Goal: Check status

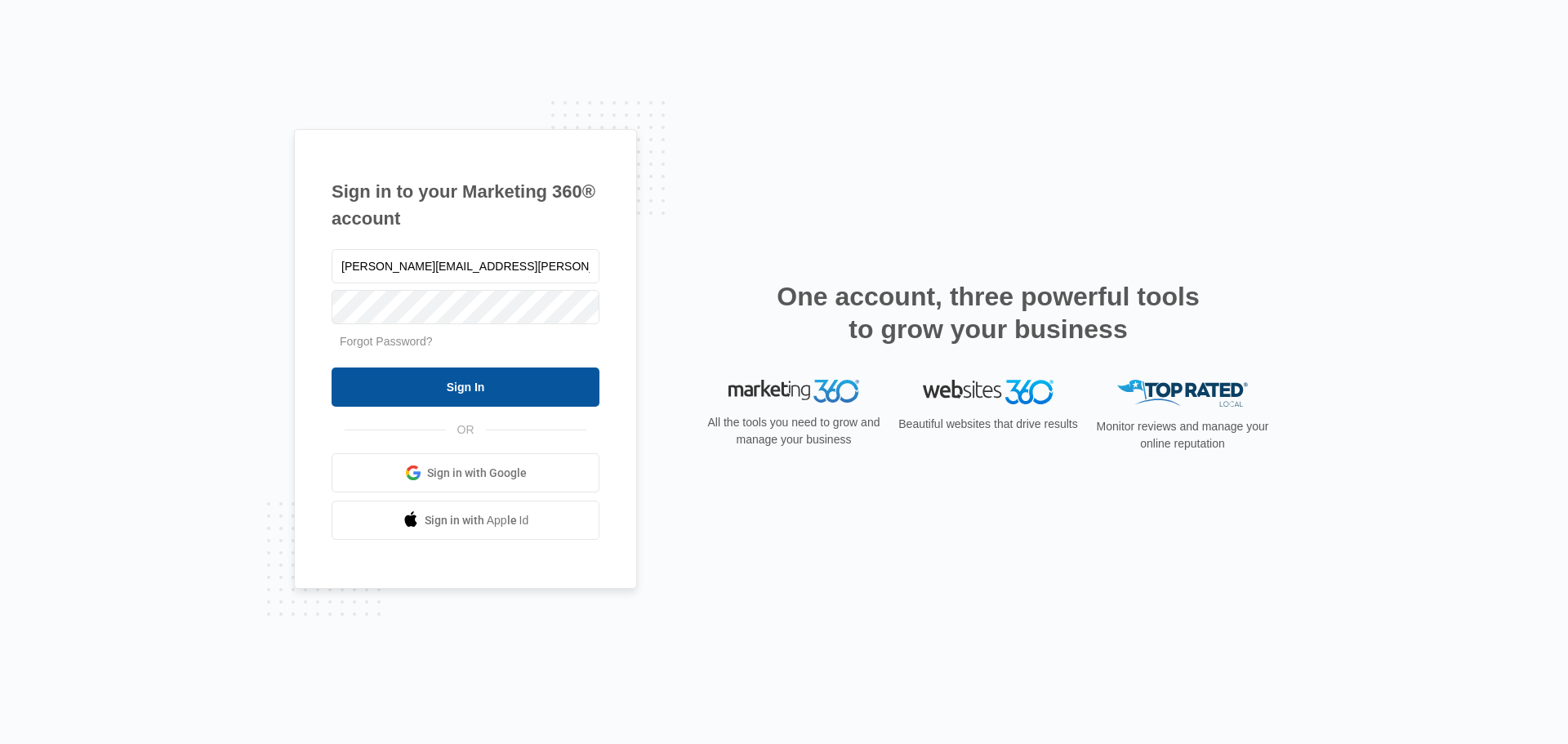
click at [484, 382] on input "Sign In" at bounding box center [465, 387] width 268 height 39
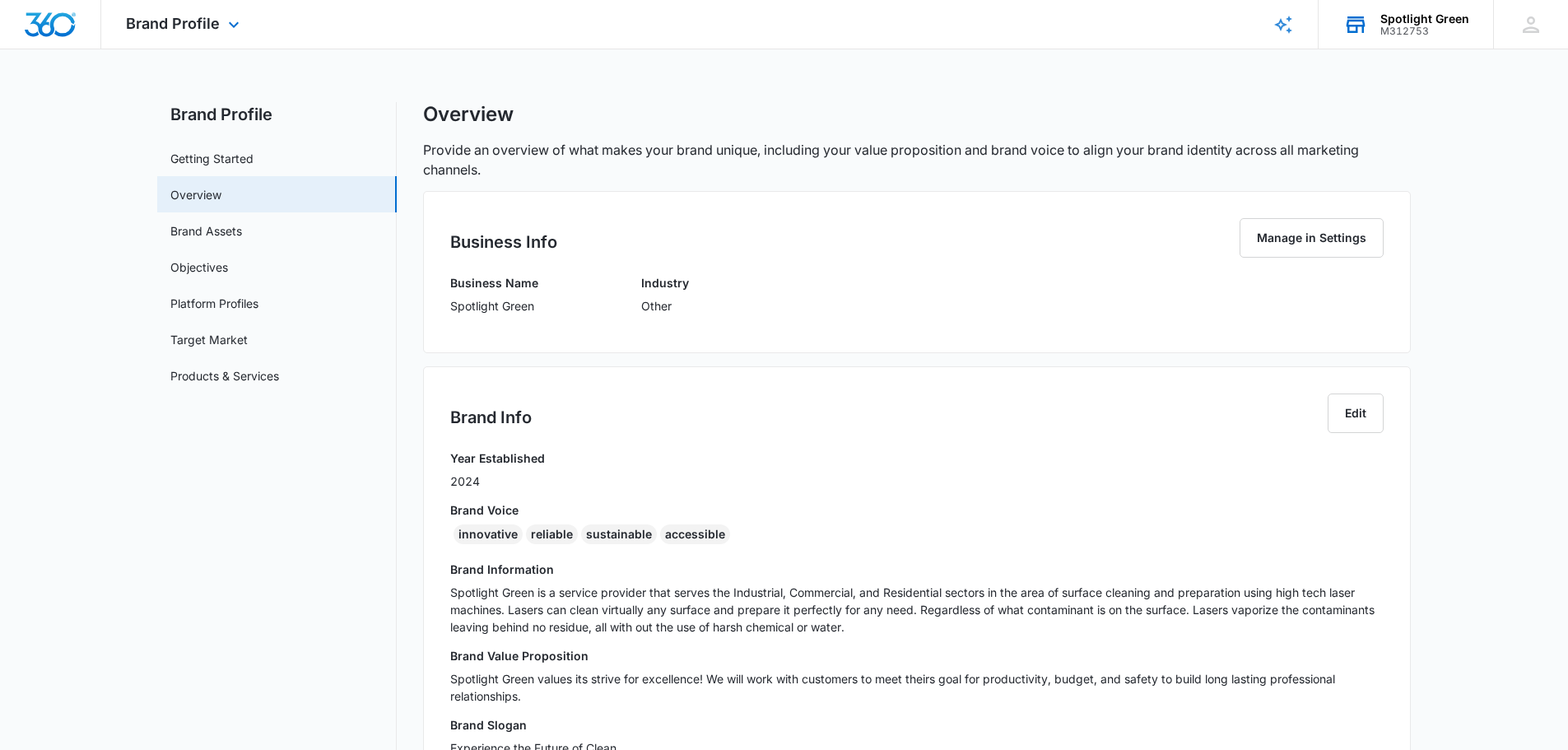
click at [1419, 26] on div "M312753" at bounding box center [1425, 32] width 89 height 12
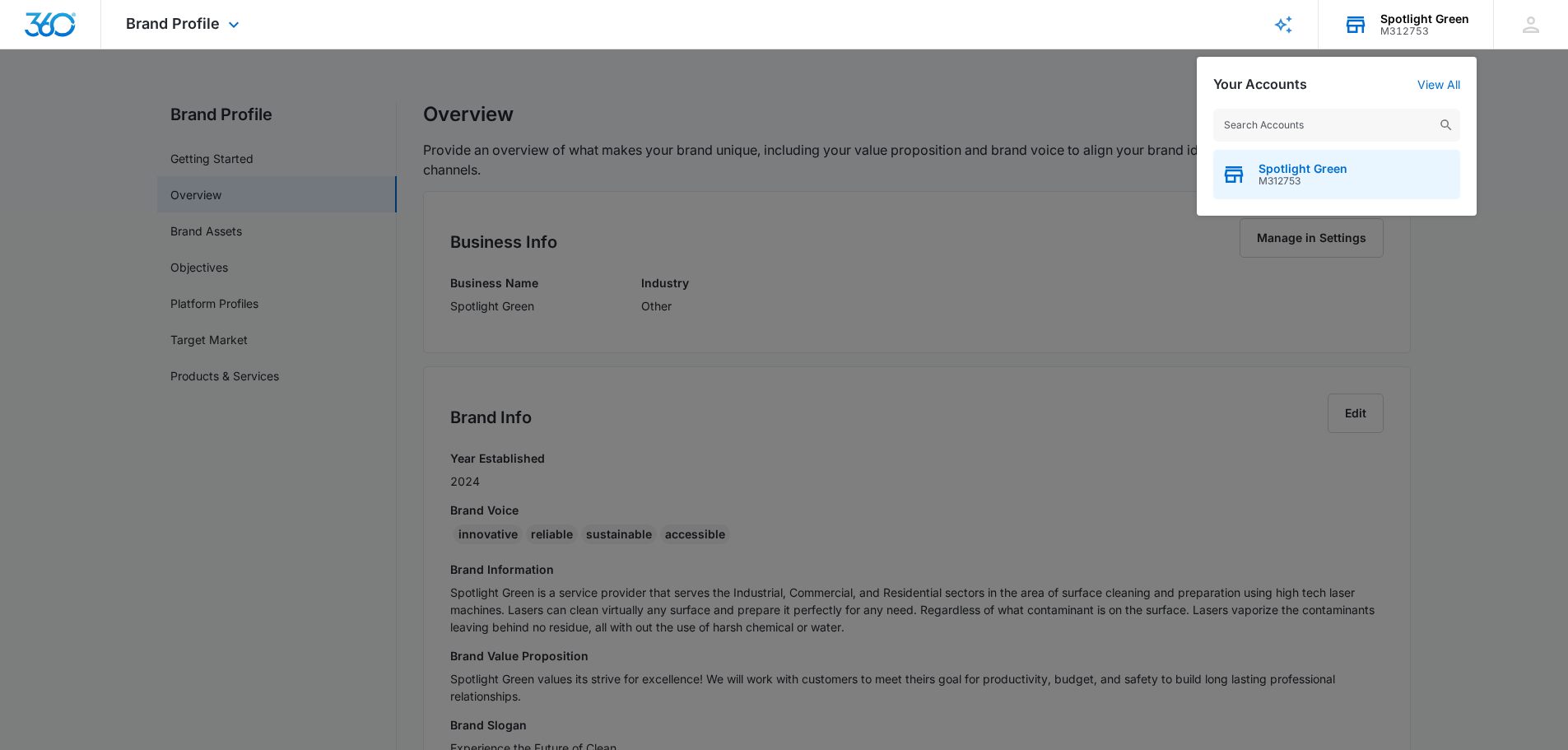
click at [1261, 170] on span "Spotlight Green" at bounding box center [1303, 168] width 89 height 13
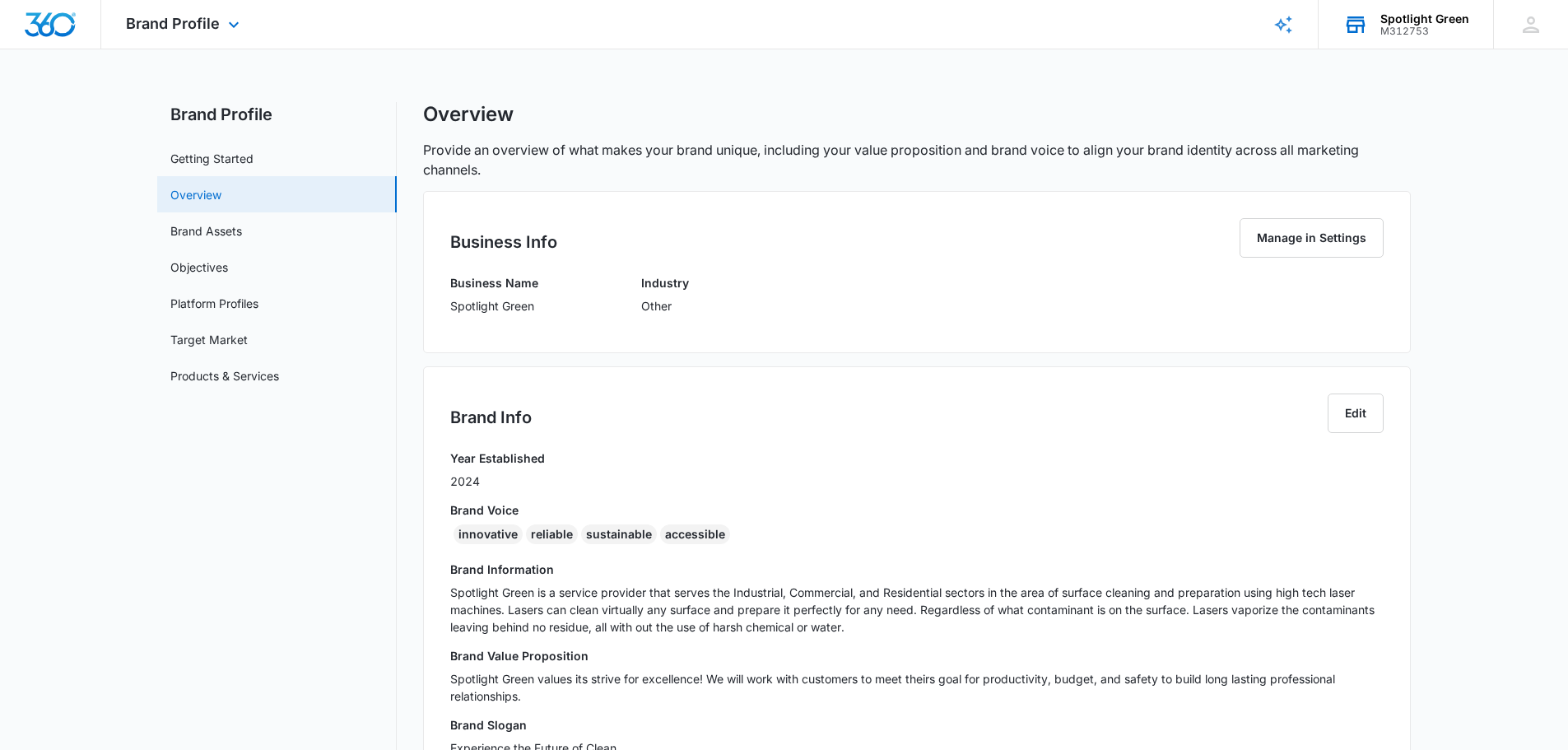
click at [201, 194] on link "Overview" at bounding box center [196, 194] width 51 height 17
click at [205, 232] on link "Brand Assets" at bounding box center [206, 231] width 71 height 17
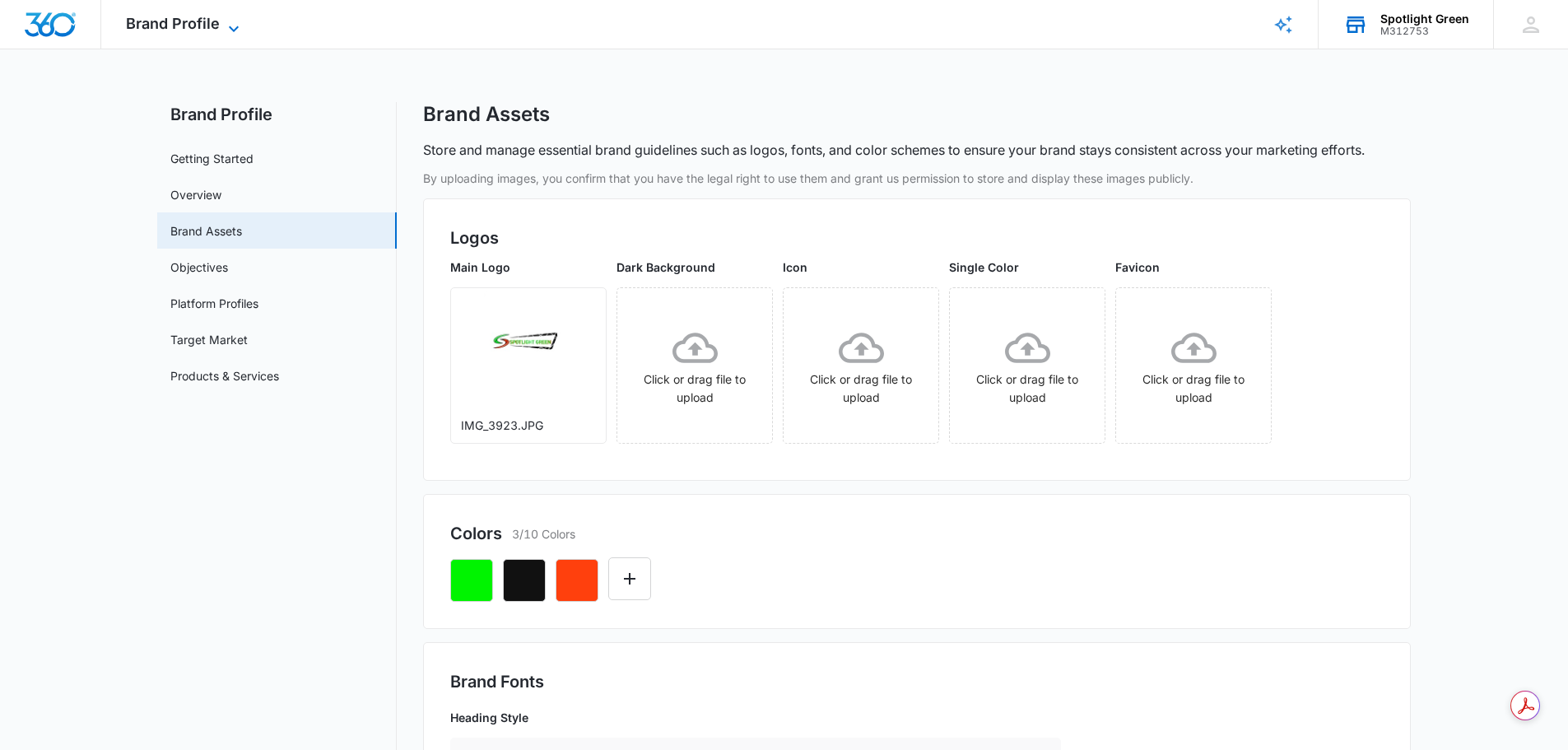
click at [232, 25] on icon at bounding box center [233, 29] width 20 height 20
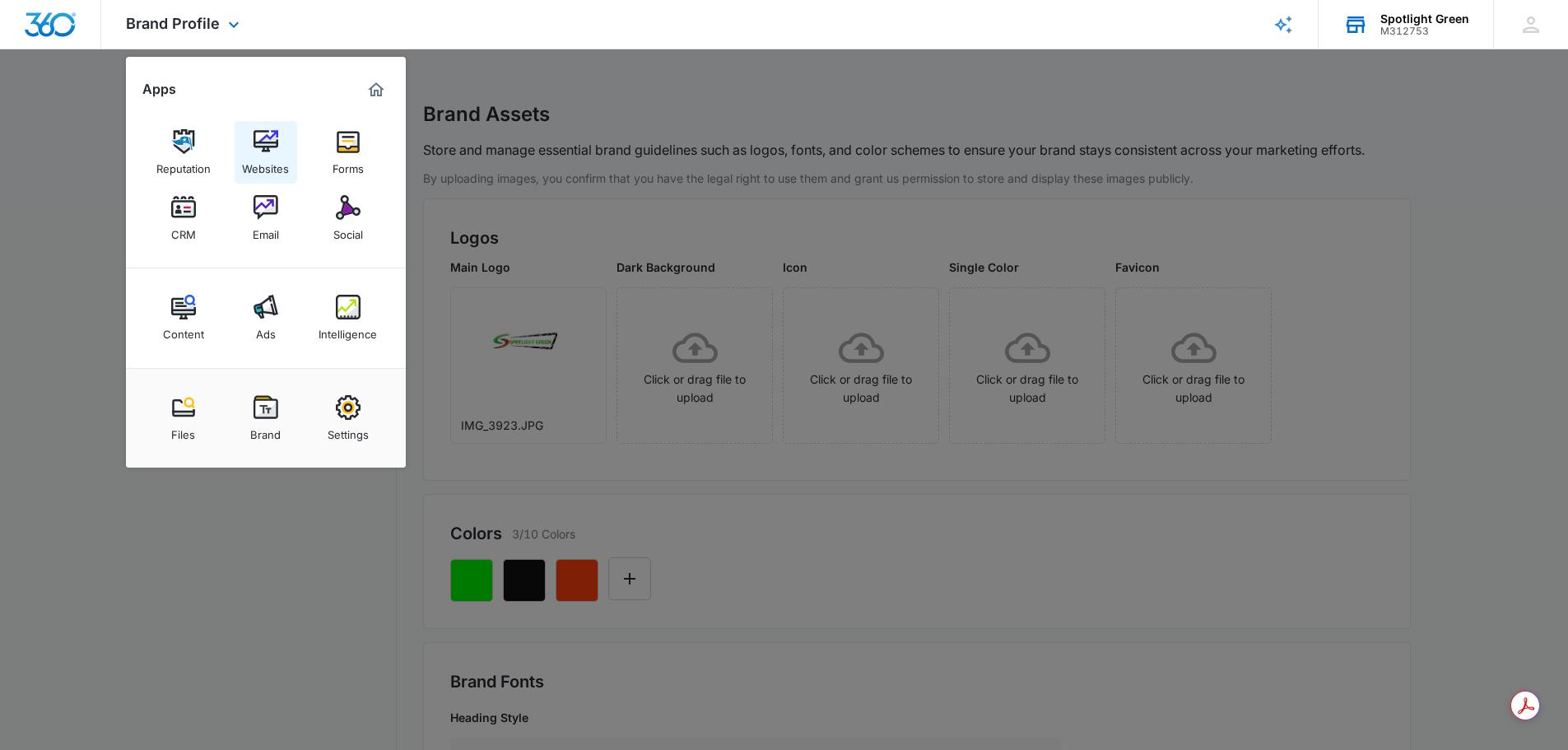
click at [266, 140] on img at bounding box center [265, 141] width 25 height 25
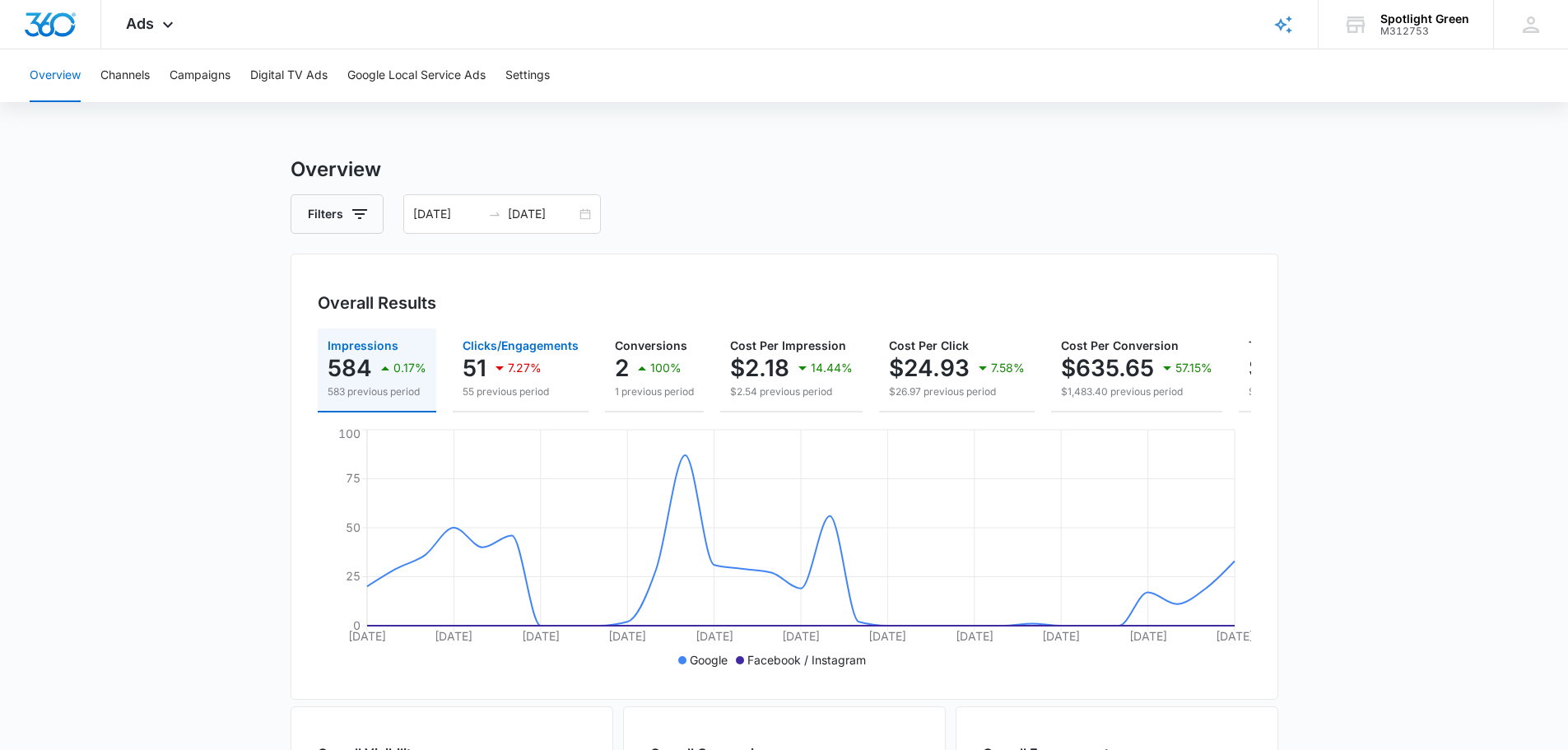
click at [529, 387] on p "55 previous period" at bounding box center [520, 392] width 116 height 15
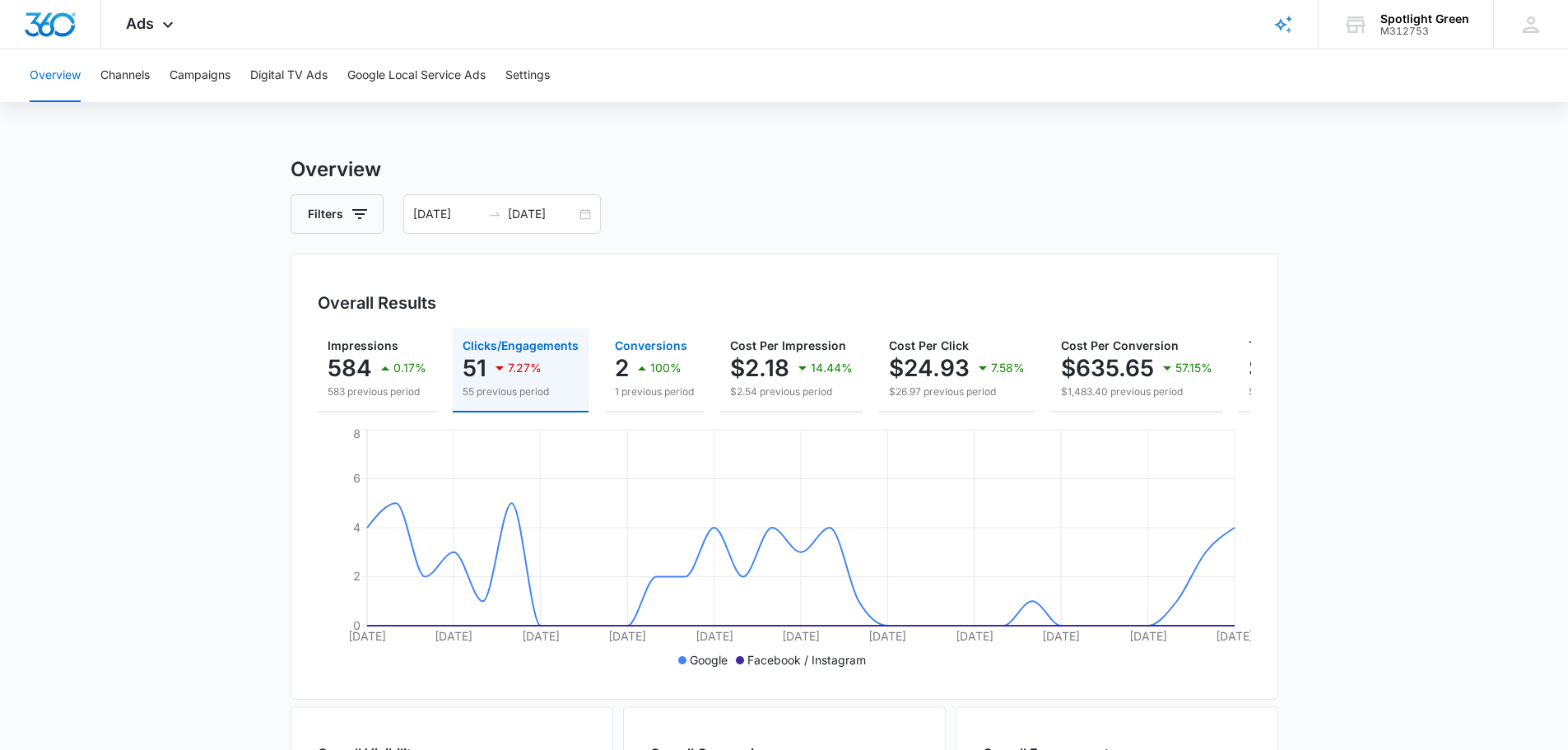
click at [659, 356] on div "100%" at bounding box center [657, 367] width 49 height 33
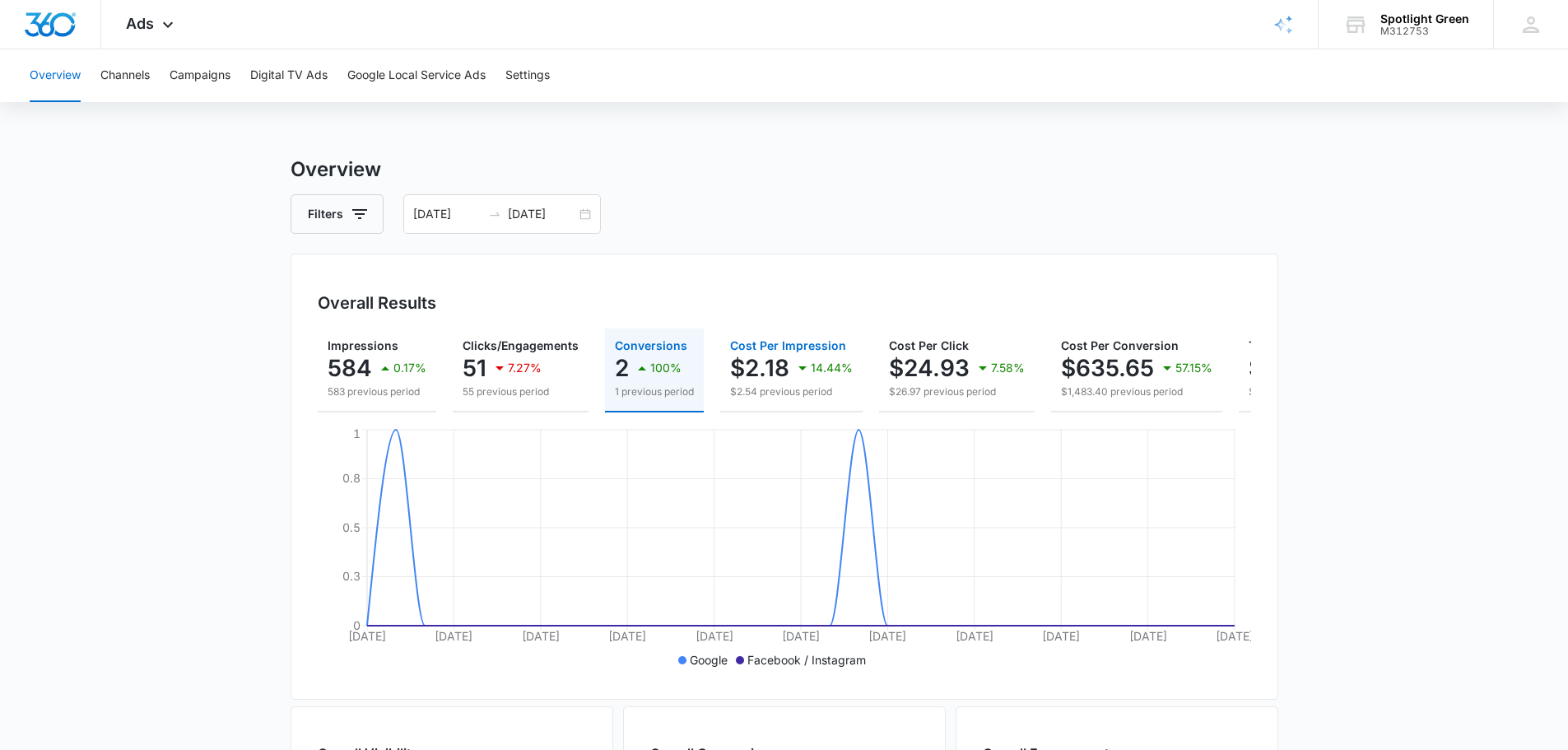
click at [812, 358] on div "14.44%" at bounding box center [822, 367] width 60 height 33
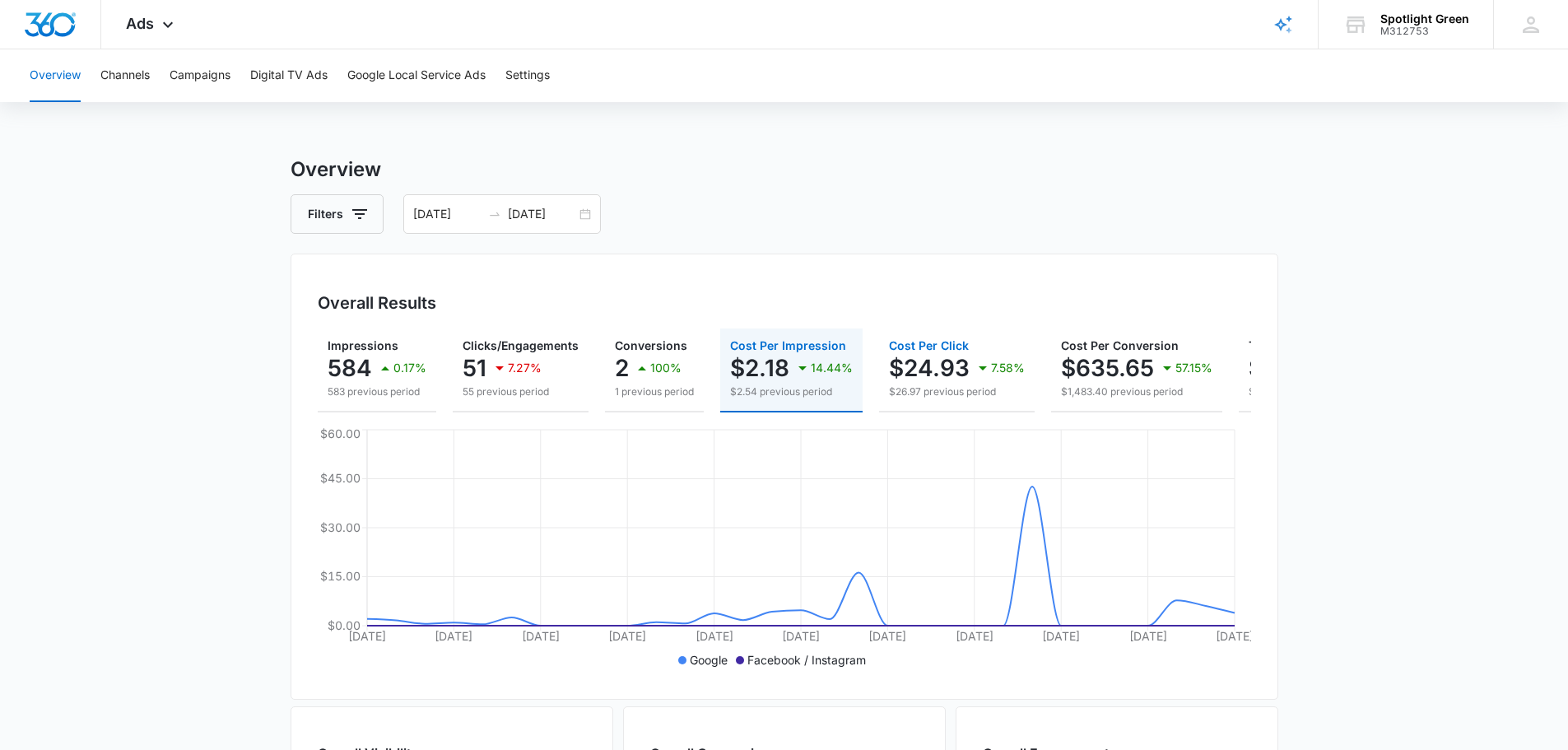
click at [963, 355] on p "$24.93" at bounding box center [930, 368] width 81 height 27
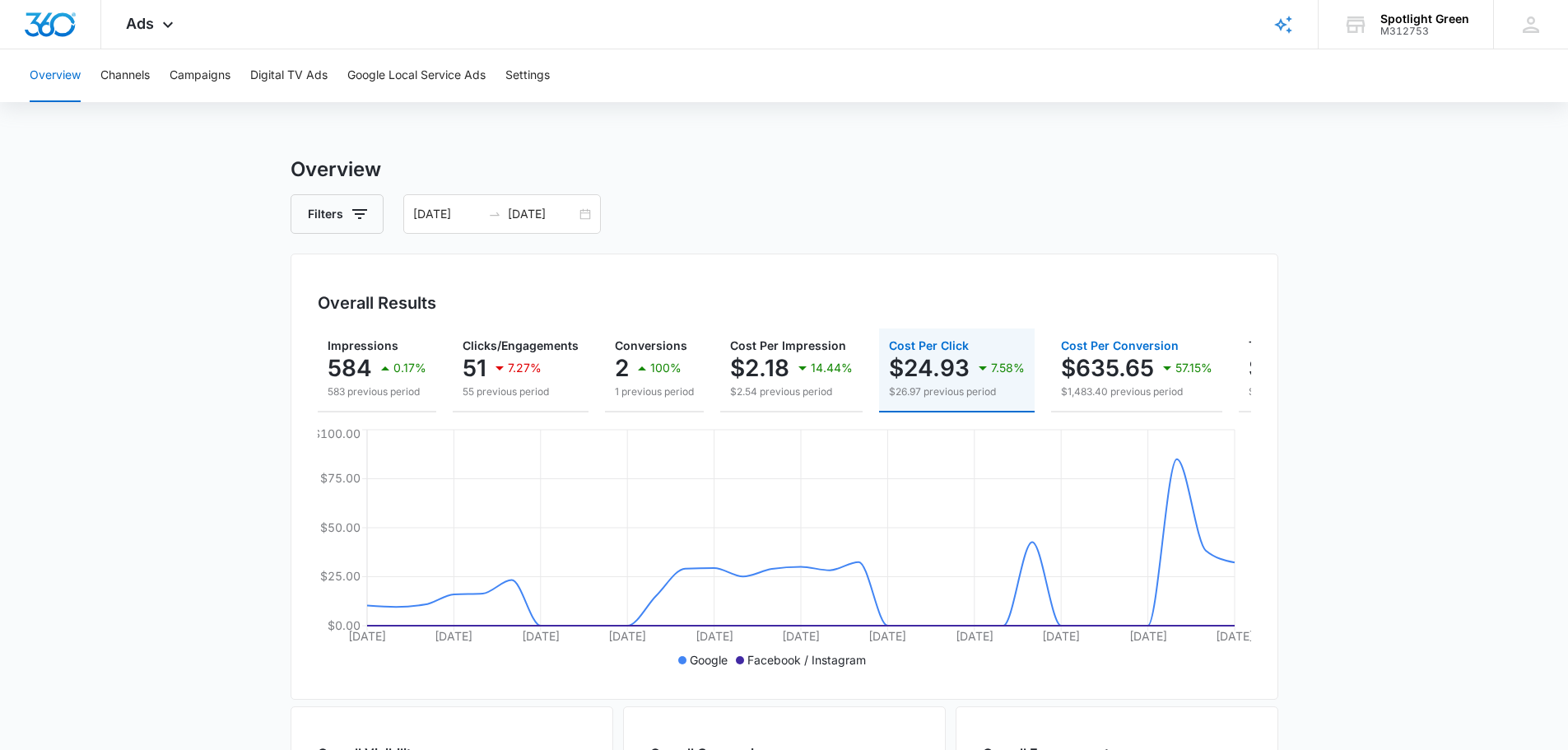
click at [1172, 352] on div "57.15%" at bounding box center [1185, 367] width 55 height 33
